Goal: Task Accomplishment & Management: Manage account settings

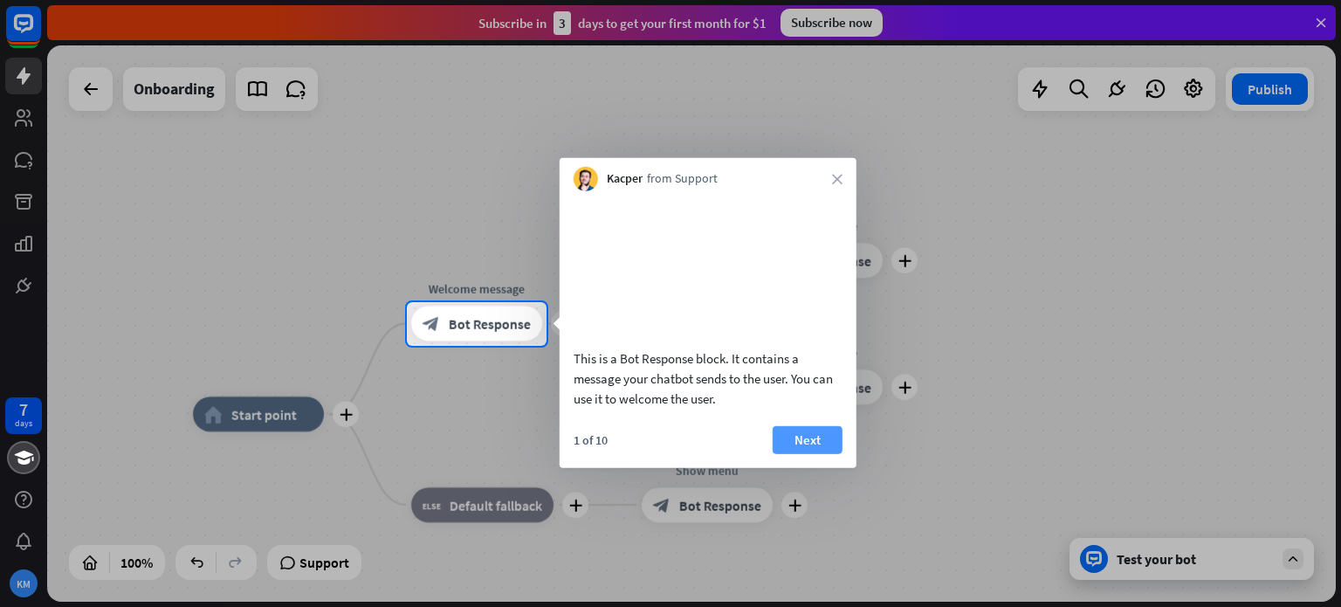
click at [820, 453] on button "Next" at bounding box center [808, 439] width 70 height 28
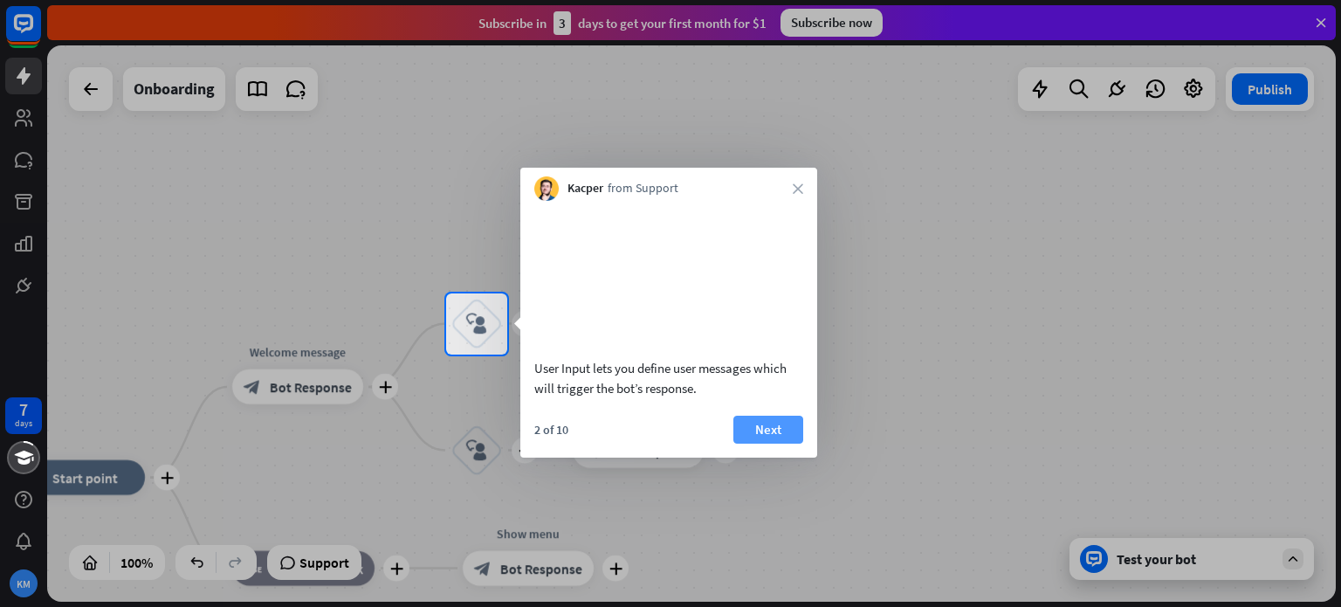
click at [762, 444] on button "Next" at bounding box center [768, 430] width 70 height 28
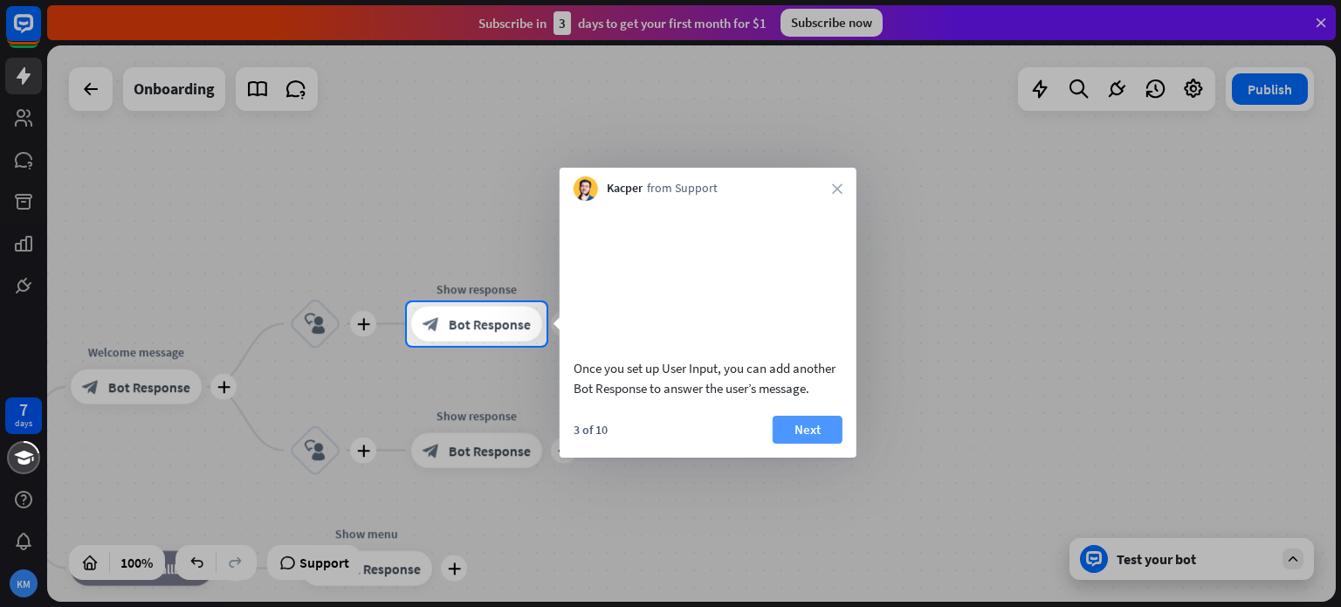
click at [800, 444] on button "Next" at bounding box center [808, 430] width 70 height 28
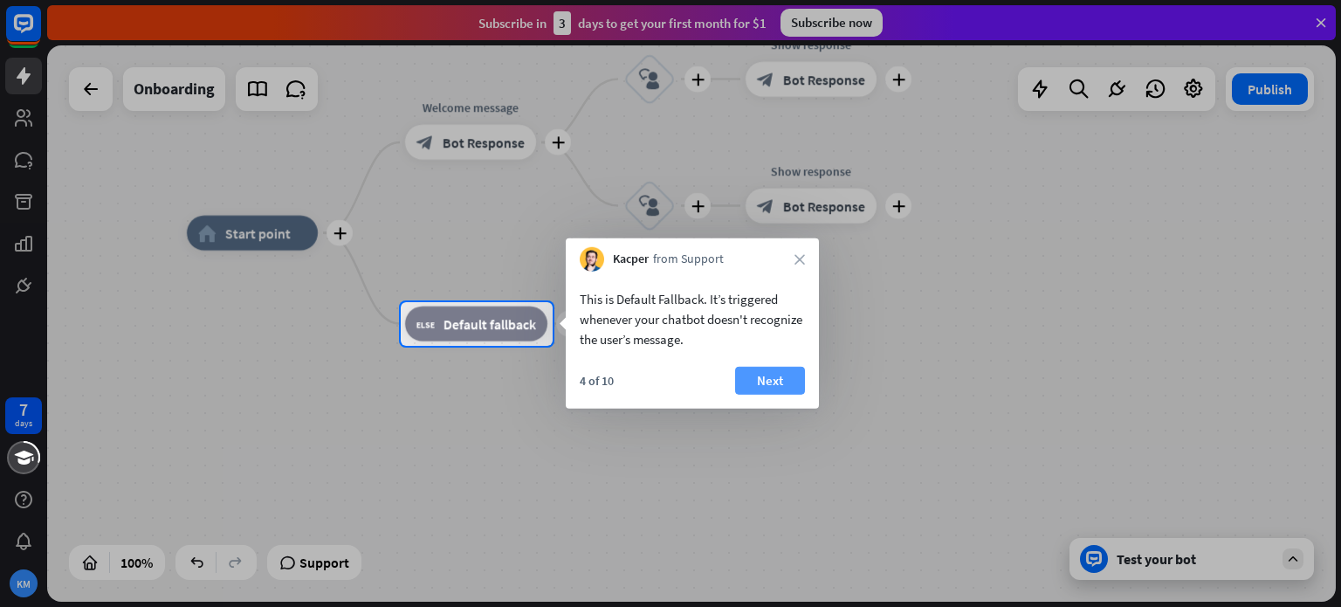
click at [775, 381] on button "Next" at bounding box center [770, 381] width 70 height 28
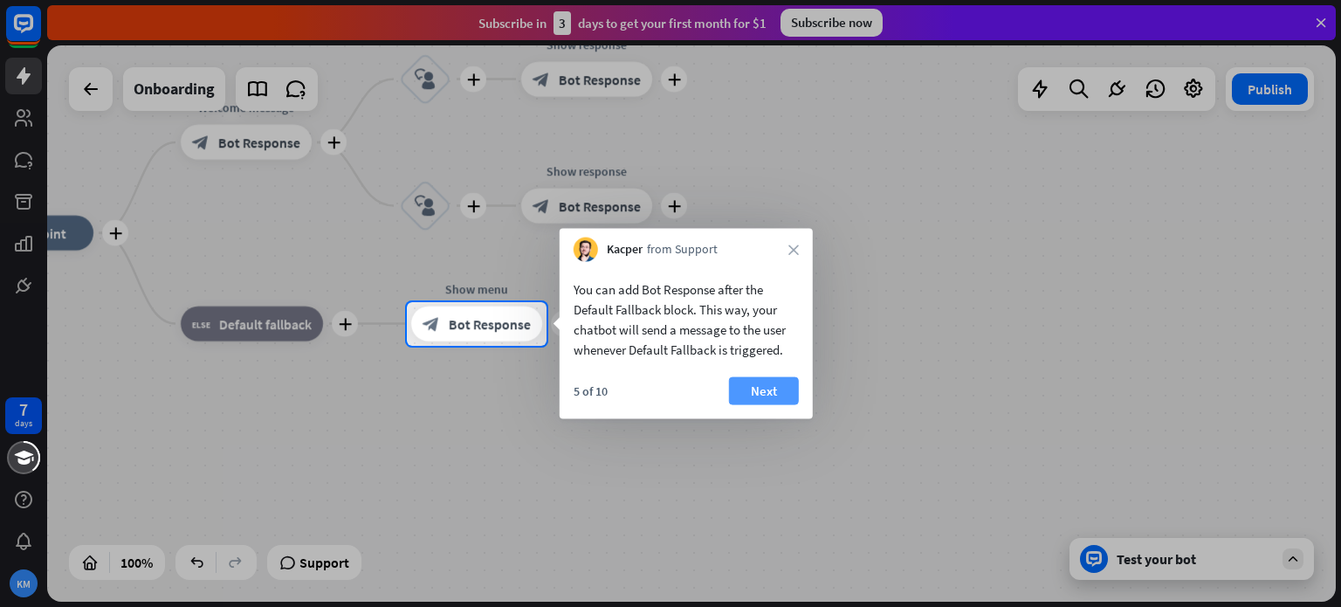
click at [768, 390] on button "Next" at bounding box center [764, 391] width 70 height 28
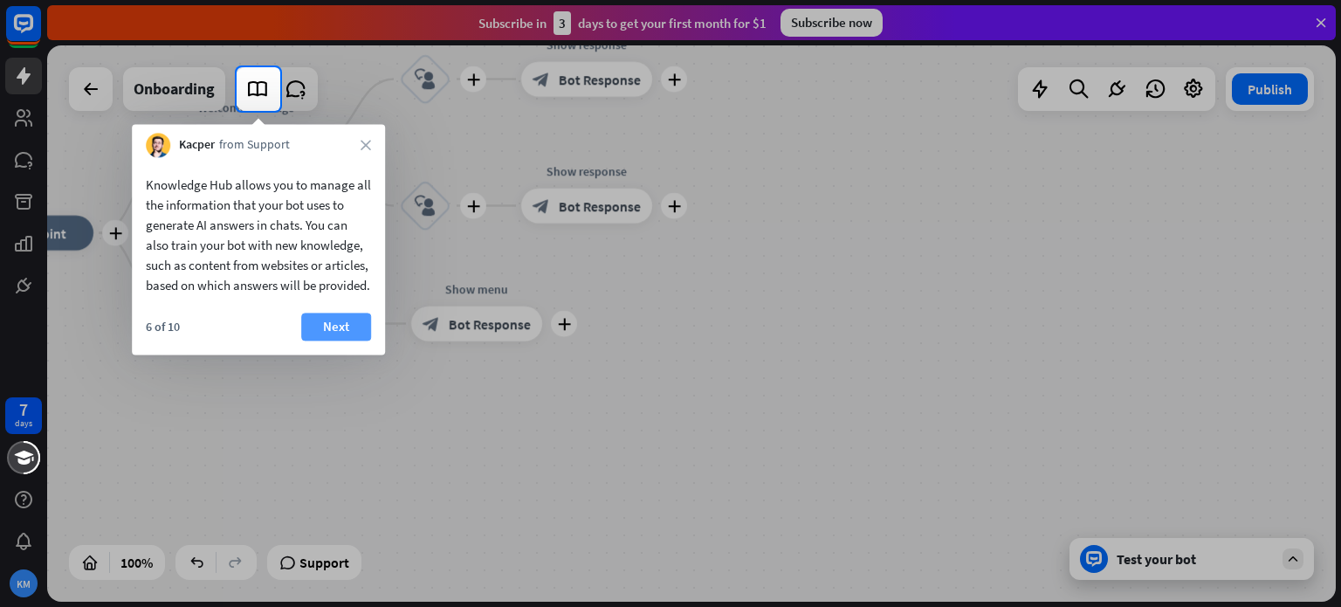
click at [356, 341] on button "Next" at bounding box center [336, 327] width 70 height 28
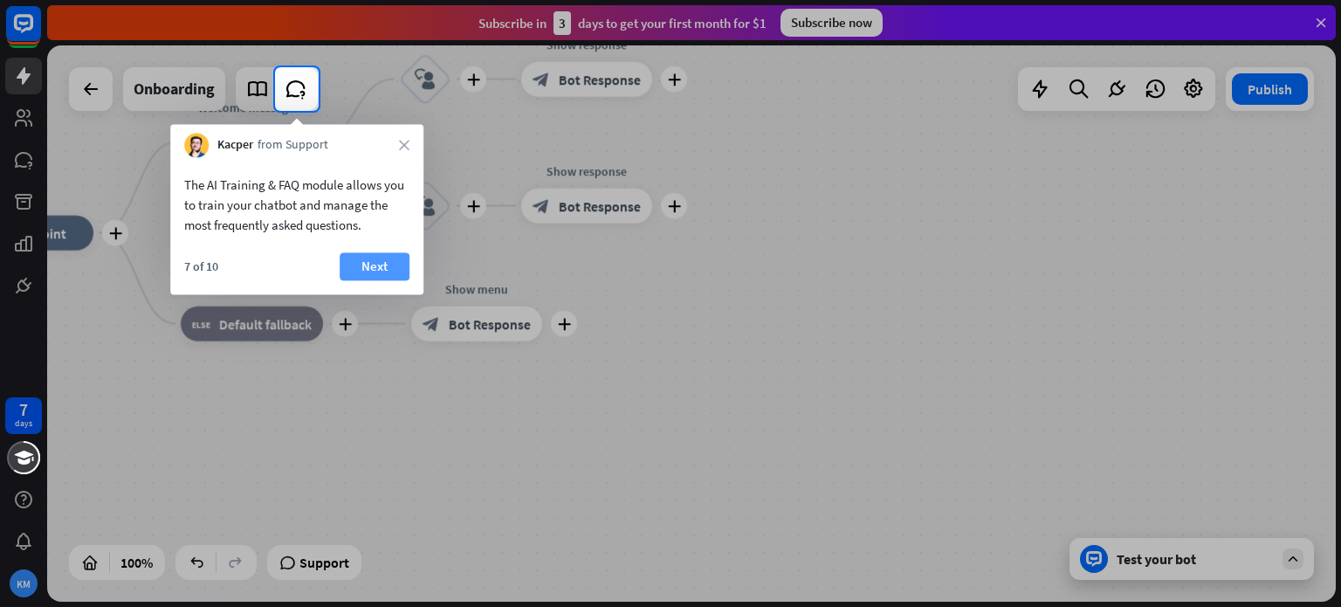
click at [391, 265] on button "Next" at bounding box center [375, 266] width 70 height 28
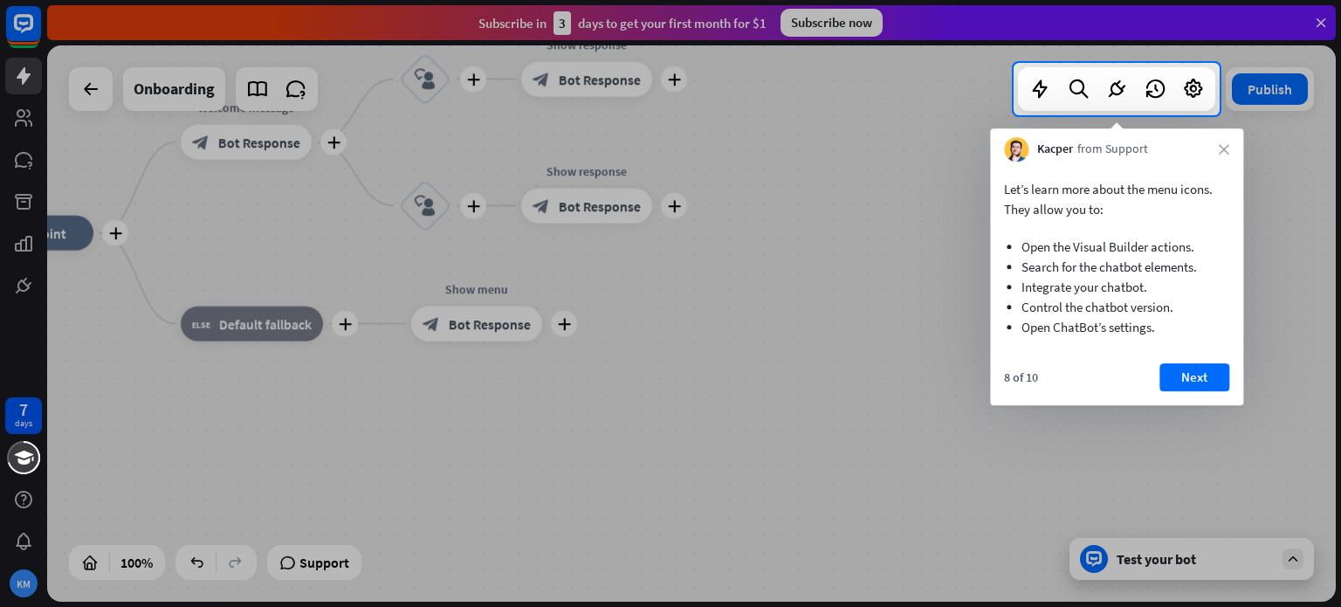
click at [1183, 384] on button "Next" at bounding box center [1194, 377] width 70 height 28
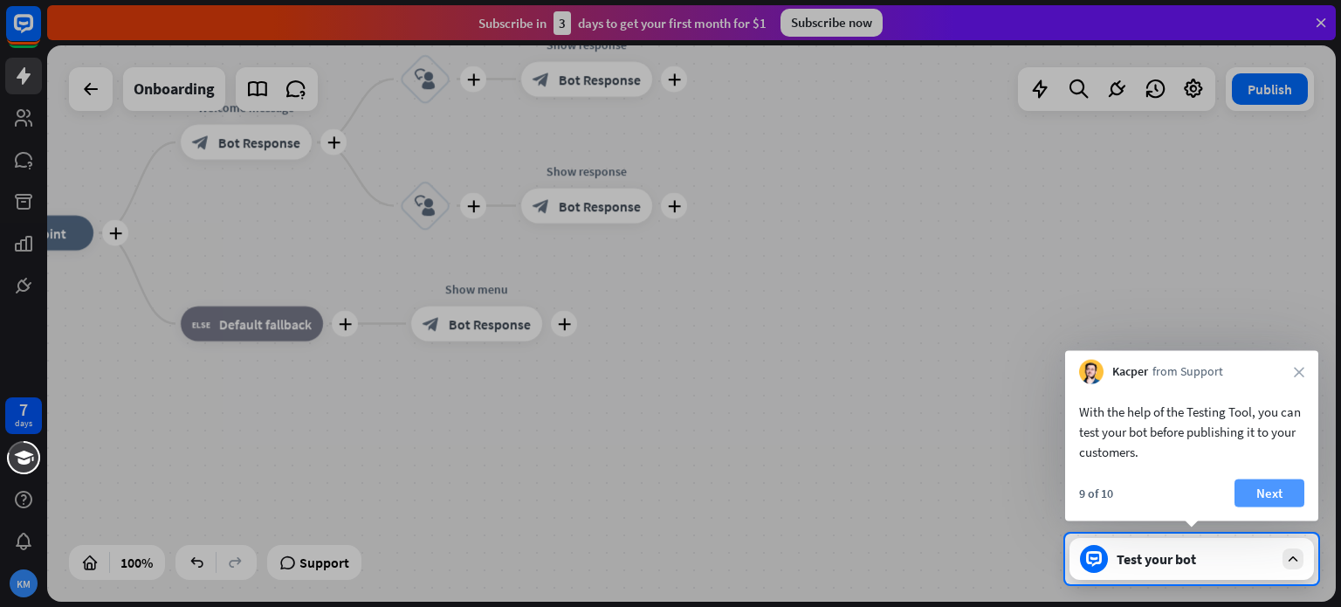
click at [1255, 485] on button "Next" at bounding box center [1270, 493] width 70 height 28
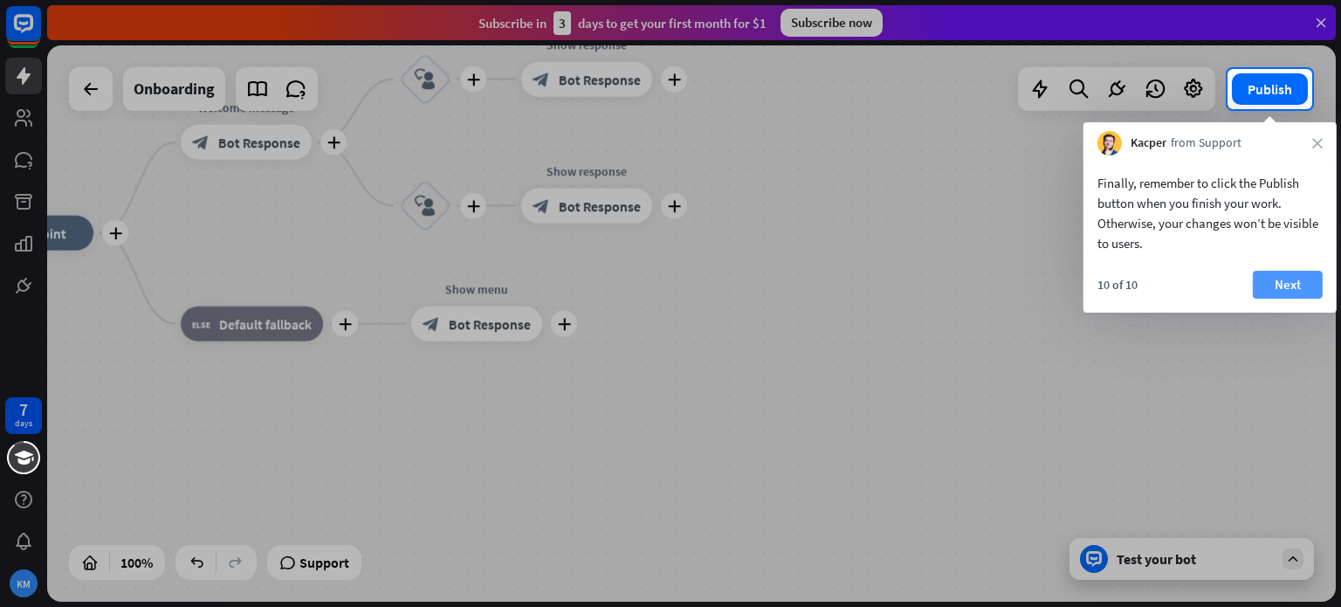
click at [1280, 287] on button "Next" at bounding box center [1288, 285] width 70 height 28
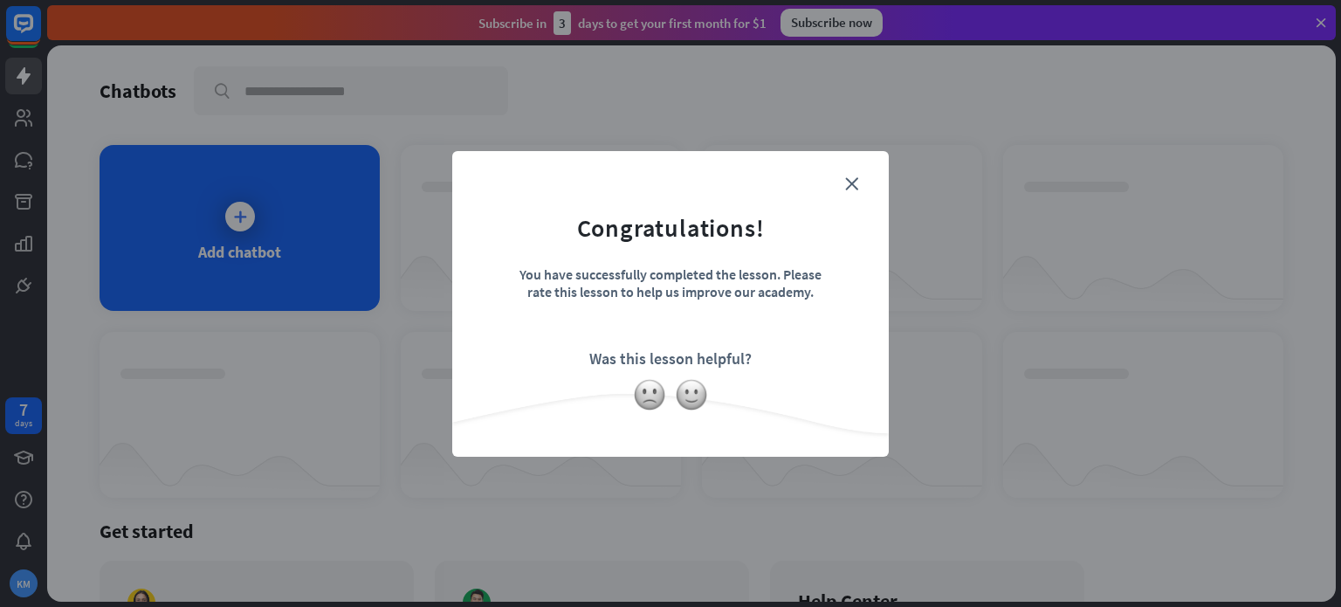
click at [641, 376] on form "Congratulations! You have successfully completed the lesson. Please rate this l…" at bounding box center [670, 277] width 393 height 209
click at [863, 184] on form "Congratulations! You have successfully completed the lesson. Please rate this l…" at bounding box center [670, 277] width 393 height 209
click at [855, 184] on icon "close" at bounding box center [851, 183] width 13 height 13
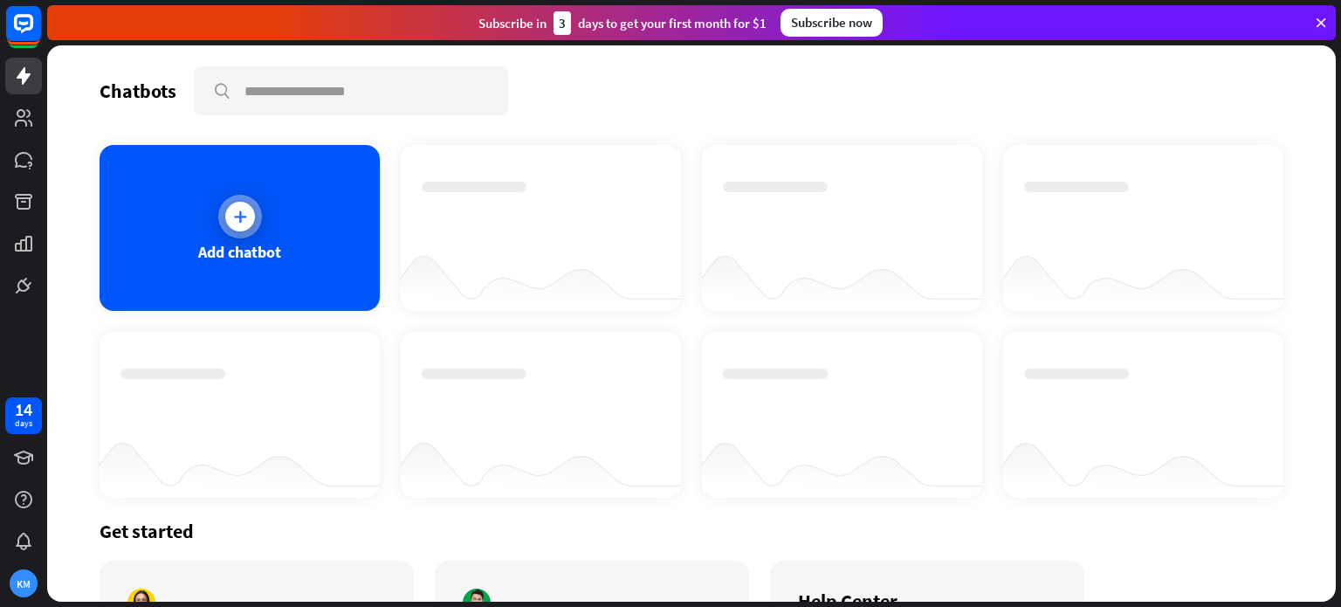
click at [220, 205] on div at bounding box center [240, 217] width 44 height 44
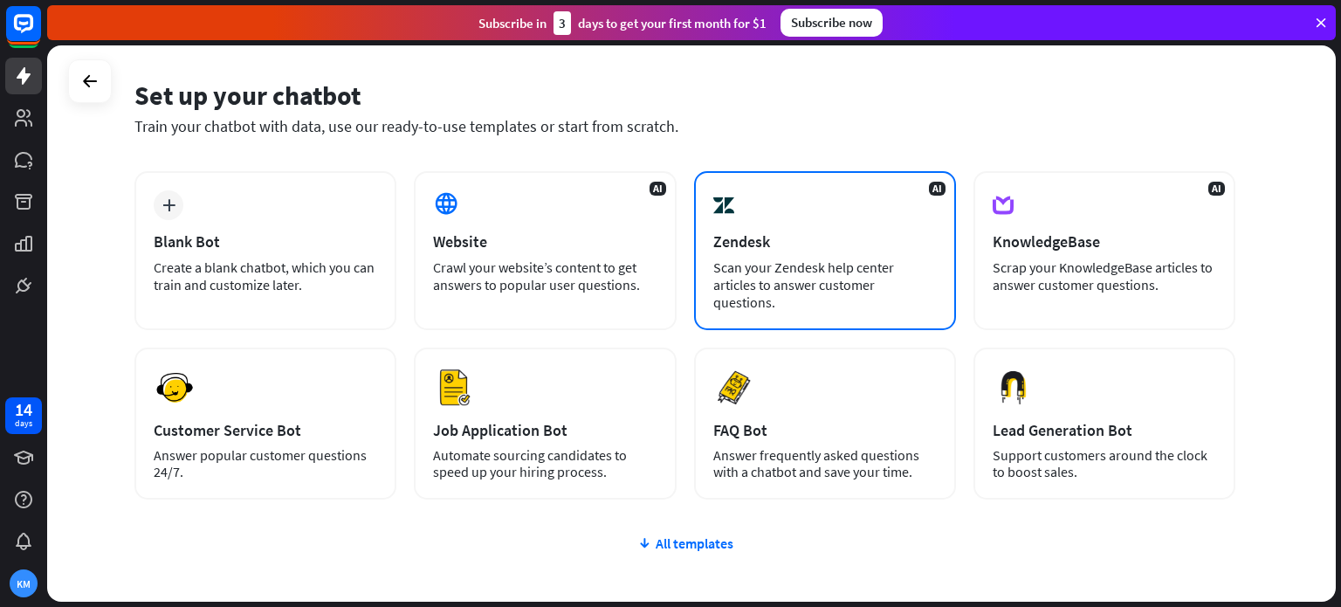
scroll to position [147, 0]
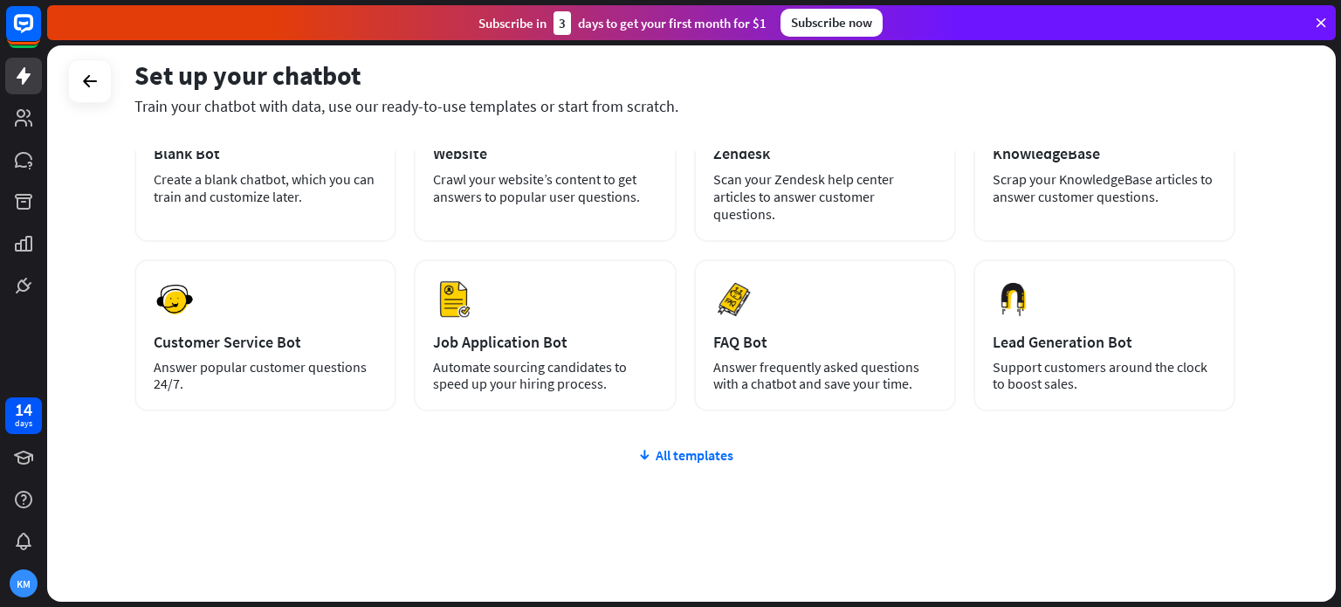
click at [675, 423] on div "plus Blank Bot Create a blank chatbot, which you can train and customize later.…" at bounding box center [684, 352] width 1101 height 538
click at [667, 446] on div "All templates" at bounding box center [684, 454] width 1101 height 17
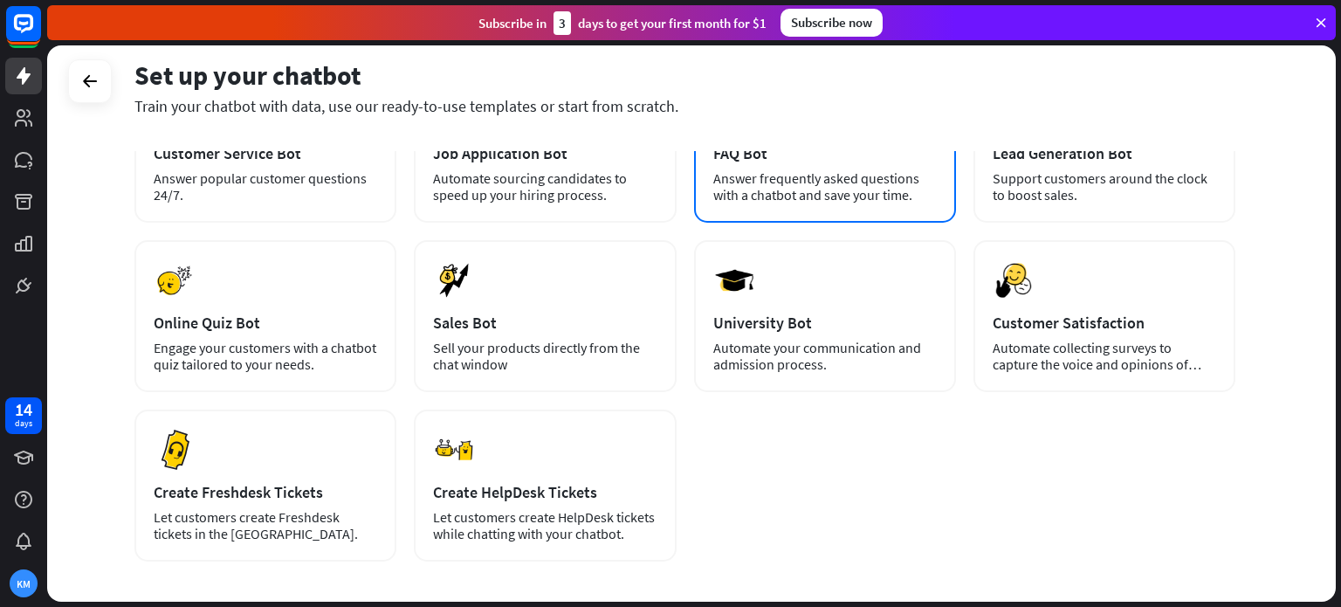
scroll to position [396, 0]
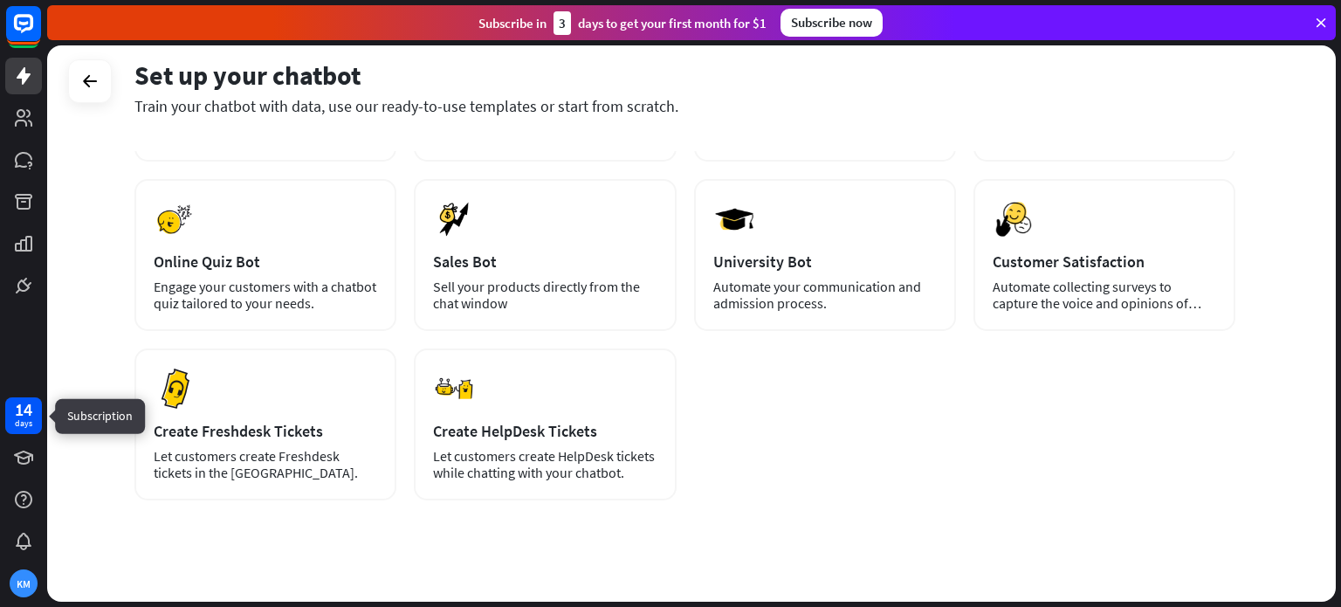
click at [23, 404] on div "14" at bounding box center [23, 410] width 17 height 16
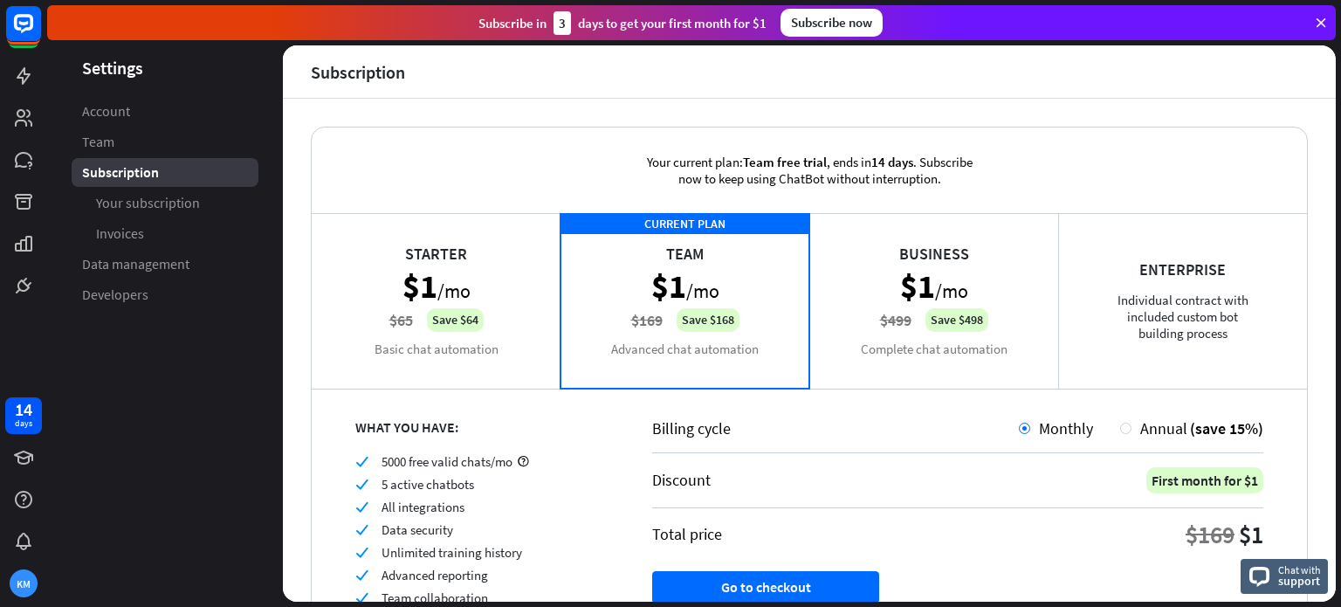
click at [497, 299] on div "Starter $1 /mo $65 Save $64 Basic chat automation" at bounding box center [436, 300] width 249 height 175
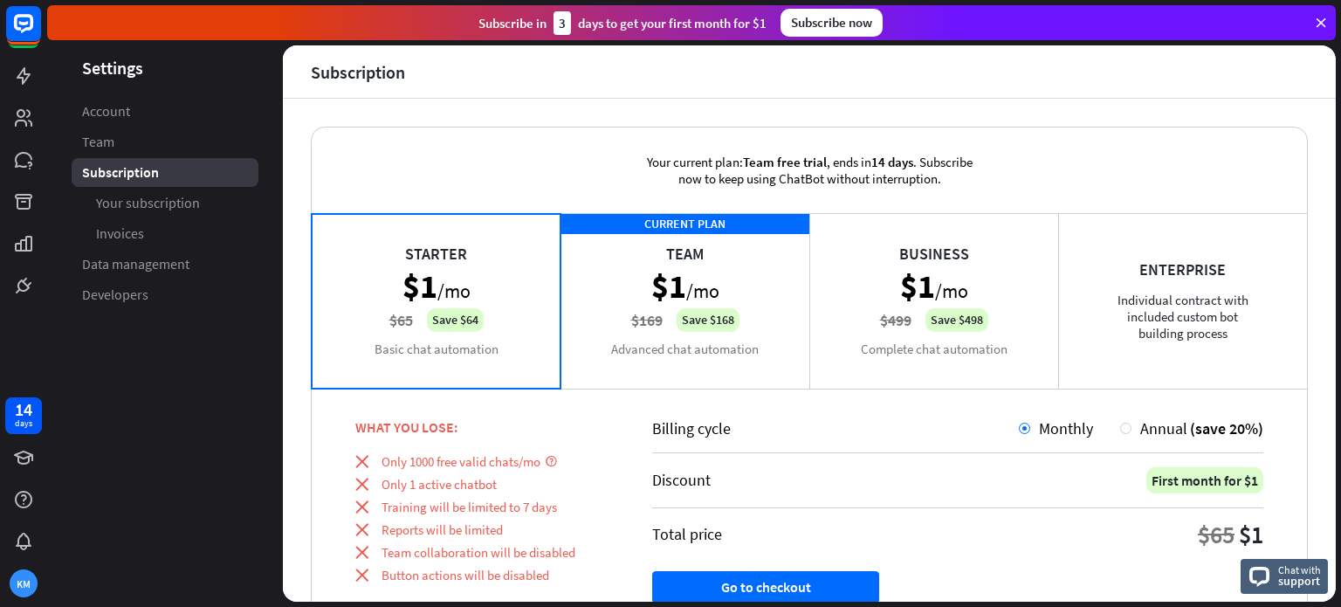
click at [704, 301] on div "CURRENT PLAN Team $1 /mo $169 Save $168 Advanced chat automation" at bounding box center [685, 300] width 249 height 175
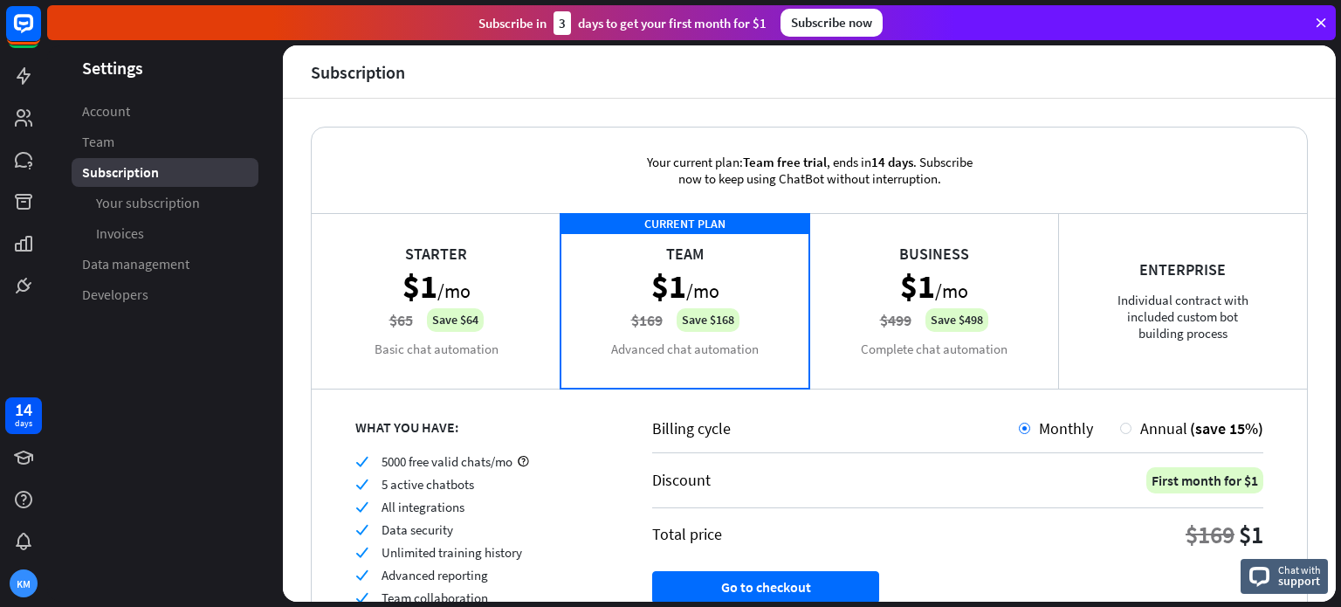
click at [461, 315] on div "Starter $1 /mo $65 Save $64 Basic chat automation" at bounding box center [436, 300] width 249 height 175
